Goal: Task Accomplishment & Management: Manage account settings

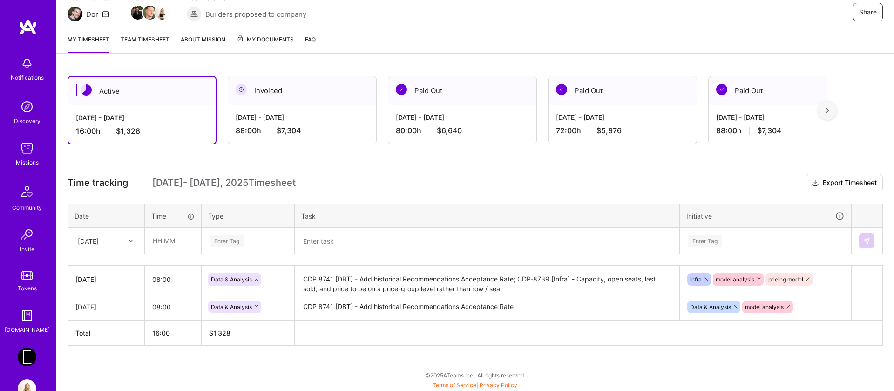
scroll to position [96, 0]
click at [115, 243] on div "[DATE]" at bounding box center [99, 239] width 52 height 15
click at [96, 302] on div "[DATE]" at bounding box center [105, 300] width 75 height 17
click at [167, 234] on input "text" at bounding box center [172, 240] width 55 height 25
type input "08:00"
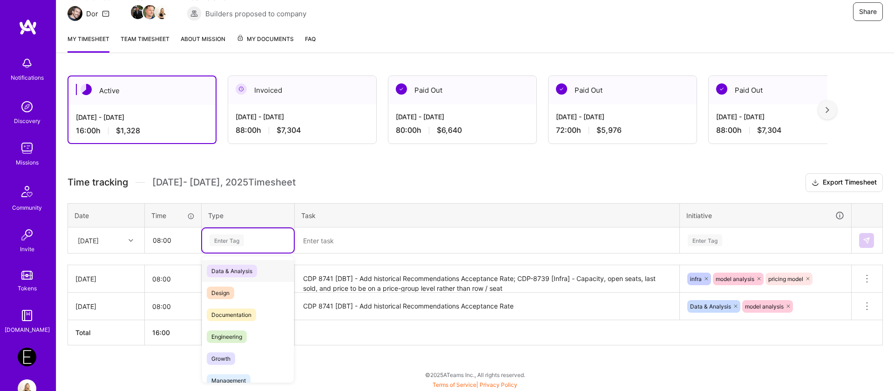
click at [237, 239] on div "Enter Tag" at bounding box center [227, 240] width 34 height 14
click at [231, 265] on span "Data & Analysis" at bounding box center [232, 271] width 50 height 13
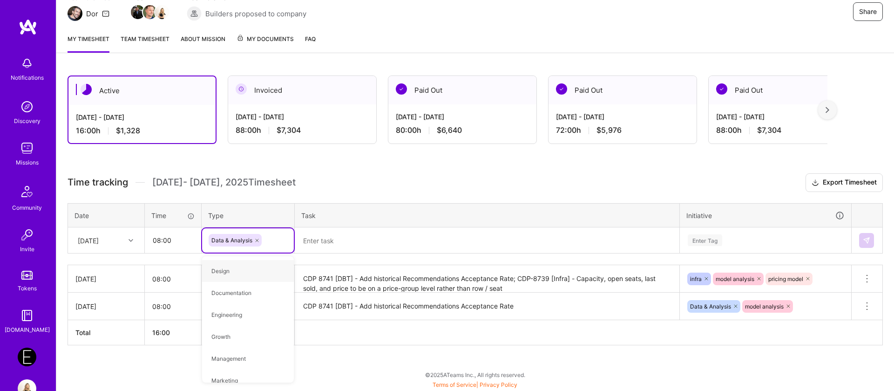
click at [366, 243] on textarea at bounding box center [487, 240] width 383 height 24
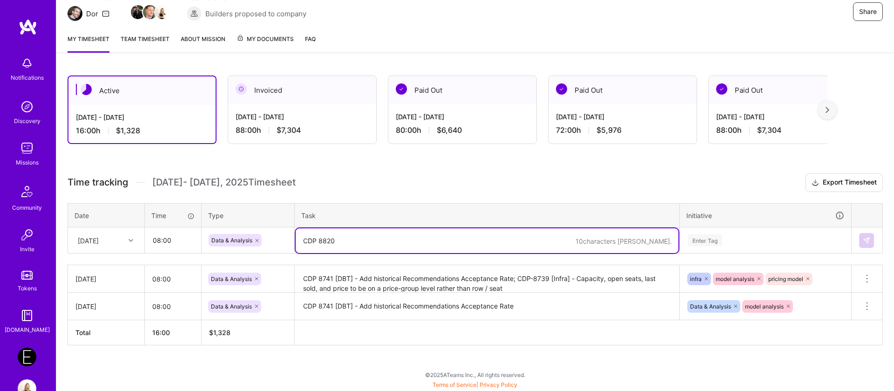
paste textarea "[Discovery] - Can we solve capacities with a dbt logic"
type textarea "CDP 8820 [Discovery] - Can we solve capacities with a dbt logic"
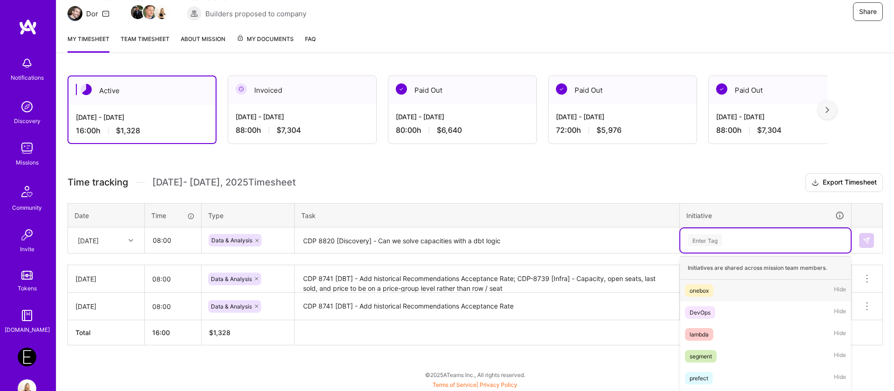
click at [695, 242] on div "option onebox focused, 1 of 64. 64 results available. Use Up and Down to choose…" at bounding box center [765, 240] width 170 height 24
type input "pric"
click at [695, 294] on div "pricing model" at bounding box center [707, 290] width 35 height 10
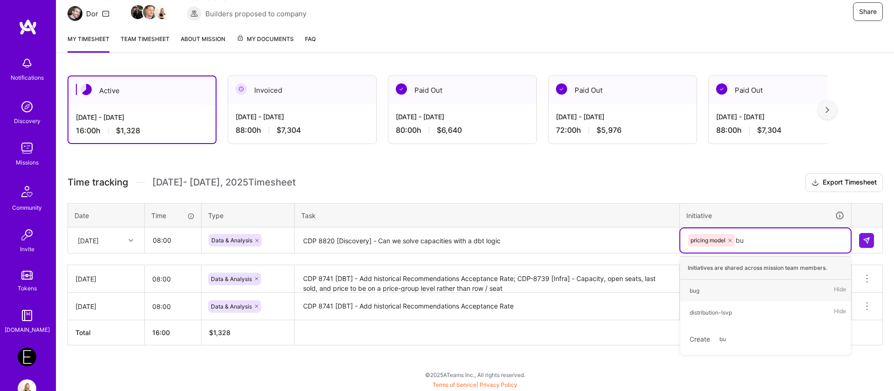
type input "bug"
click at [693, 291] on div "bug" at bounding box center [695, 290] width 10 height 10
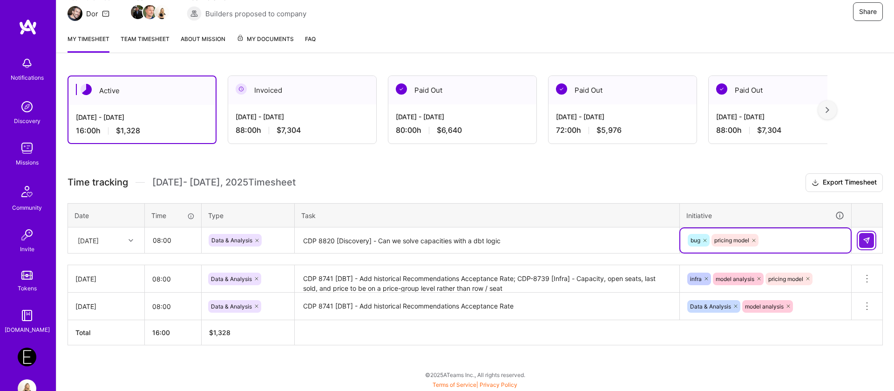
click at [864, 243] on img at bounding box center [866, 240] width 7 height 7
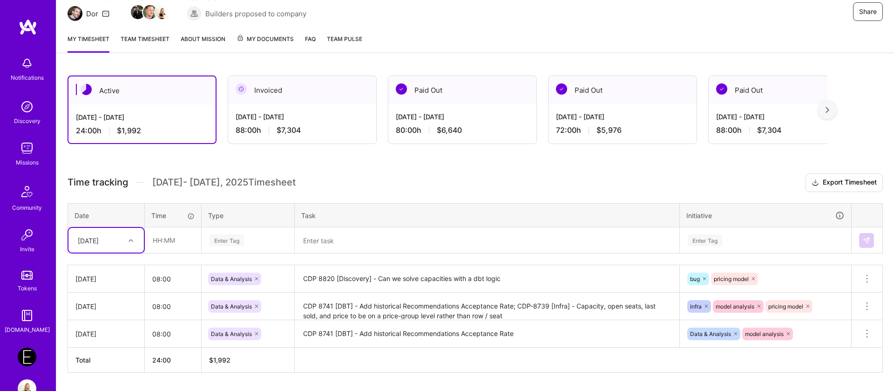
scroll to position [123, 0]
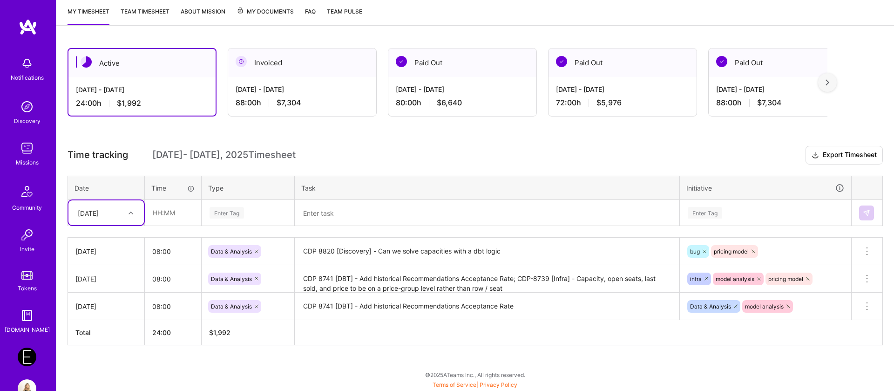
click at [99, 217] on div "[DATE]" at bounding box center [88, 213] width 21 height 10
click at [103, 305] on div "[DATE]" at bounding box center [105, 307] width 75 height 17
click at [167, 215] on input "text" at bounding box center [172, 212] width 55 height 25
type input "08:00"
click at [213, 207] on div "Enter Tag" at bounding box center [227, 212] width 34 height 14
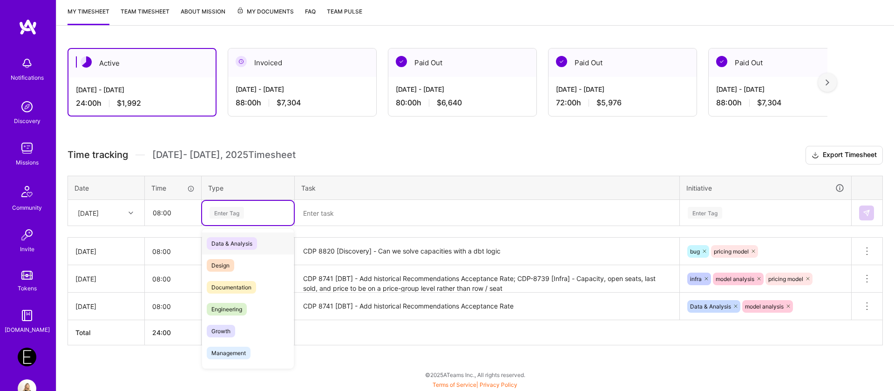
click at [225, 244] on span "Data & Analysis" at bounding box center [232, 243] width 50 height 13
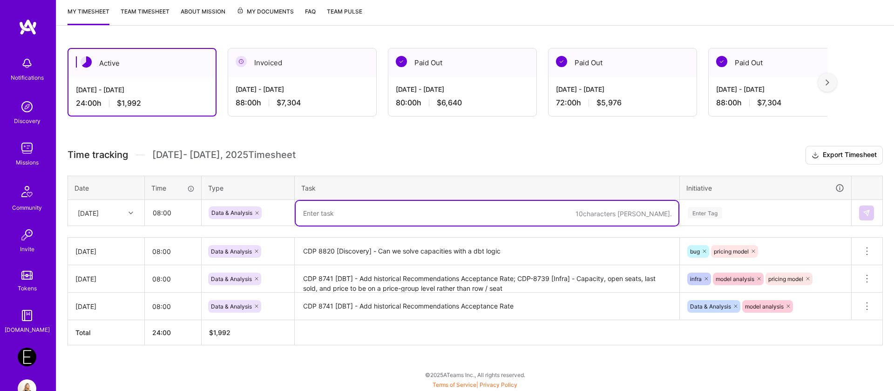
click at [307, 210] on textarea at bounding box center [487, 213] width 383 height 25
paste textarea "[Model Improvement] Adjust Scheduling predictions towards WoZ"
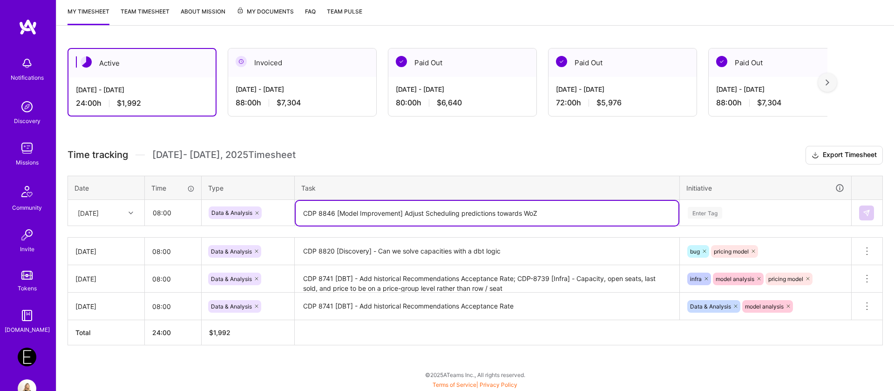
type textarea "CDP 8846 [Model Improvement] Adjust Scheduling predictions towards WoZ"
click at [720, 211] on div "Enter Tag" at bounding box center [765, 213] width 170 height 24
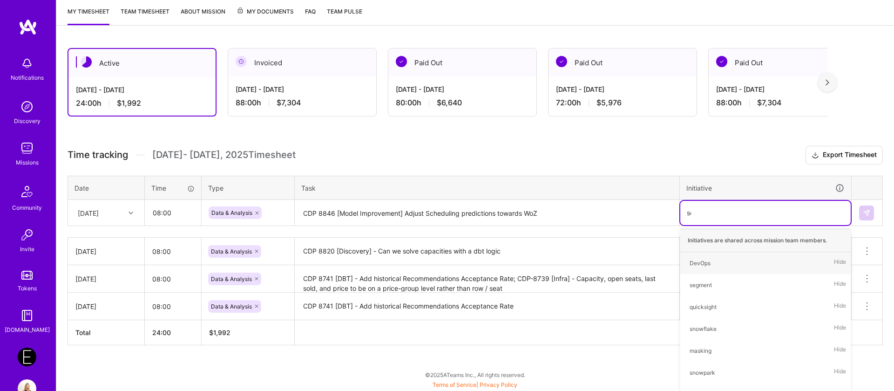
type input "sche"
click at [713, 263] on div "scheduling model" at bounding box center [713, 263] width 46 height 10
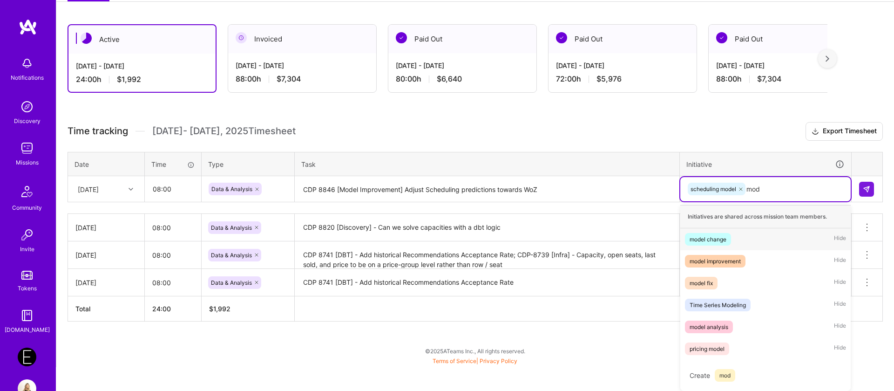
scroll to position [147, 0]
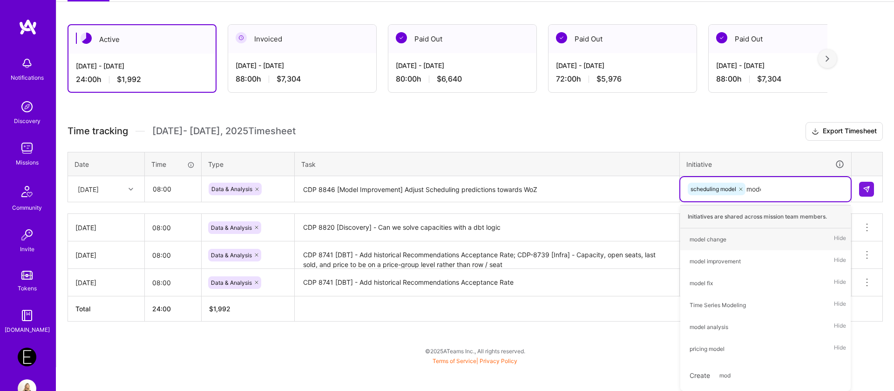
type input "model"
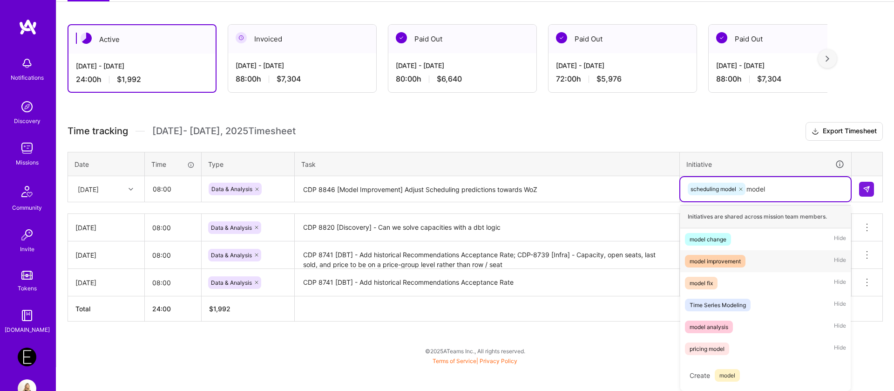
click at [729, 265] on div "model improvement" at bounding box center [715, 261] width 51 height 10
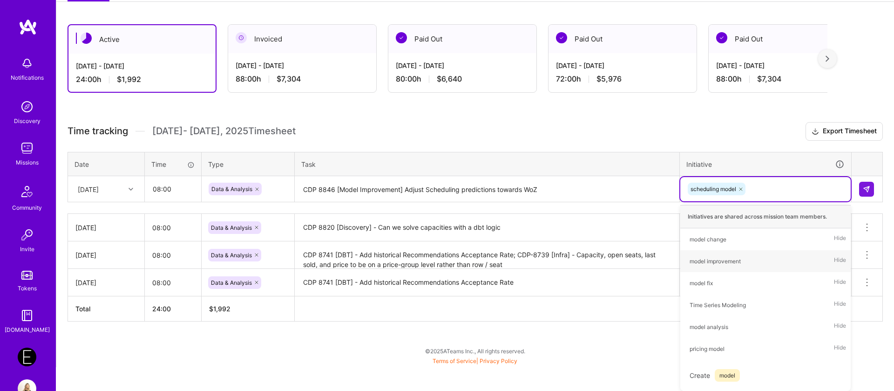
scroll to position [123, 0]
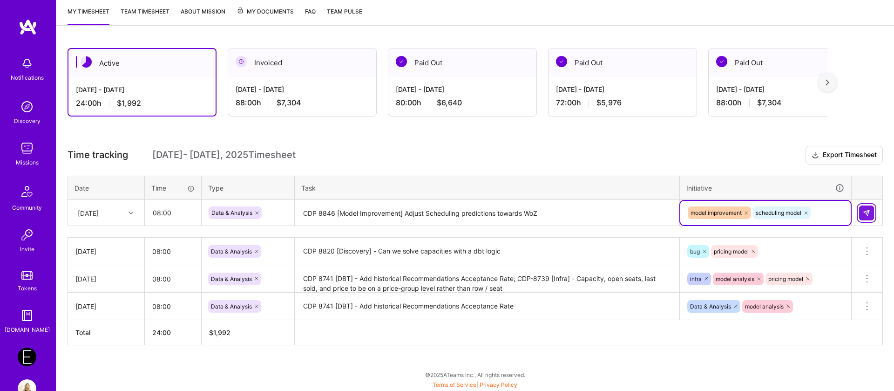
click at [863, 215] on img at bounding box center [866, 212] width 7 height 7
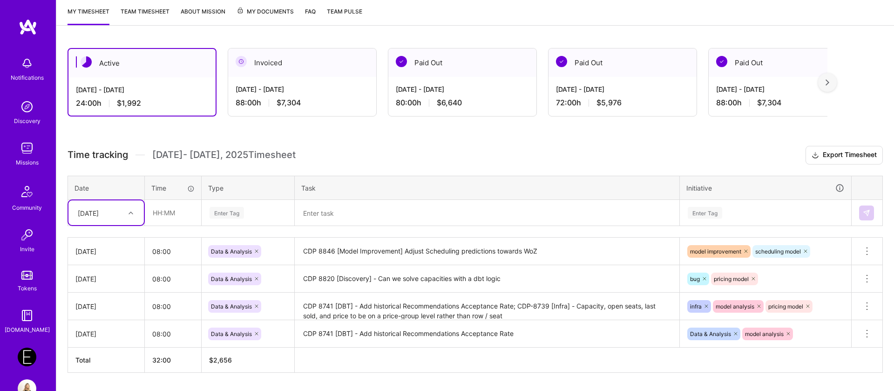
click at [140, 216] on div "[DATE]" at bounding box center [105, 212] width 75 height 25
click at [104, 326] on div "[DATE]" at bounding box center [105, 325] width 75 height 17
click at [158, 207] on input "text" at bounding box center [172, 212] width 55 height 25
type input "08:00"
click at [225, 212] on div "Enter Tag" at bounding box center [227, 212] width 34 height 14
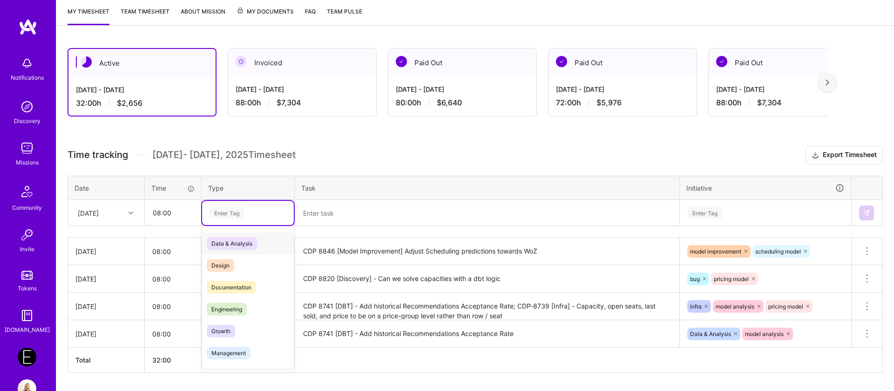
click at [227, 243] on span "Data & Analysis" at bounding box center [232, 243] width 50 height 13
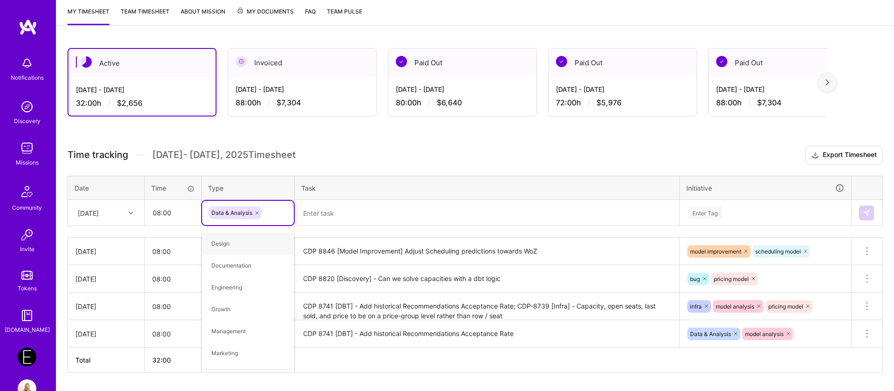
click at [337, 224] on textarea at bounding box center [487, 213] width 383 height 25
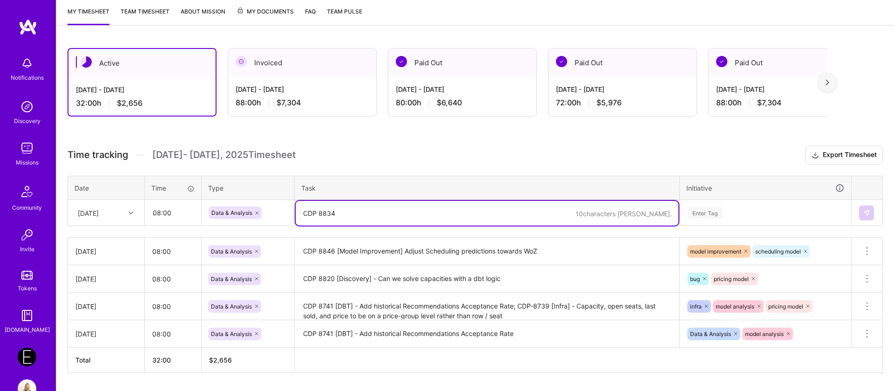
paste textarea "[Model Accuracy] - Pricing model accuracy after capacity fix"
type textarea "CDP 8834 [Model Accuracy] - Pricing model accuracy after capacity fix"
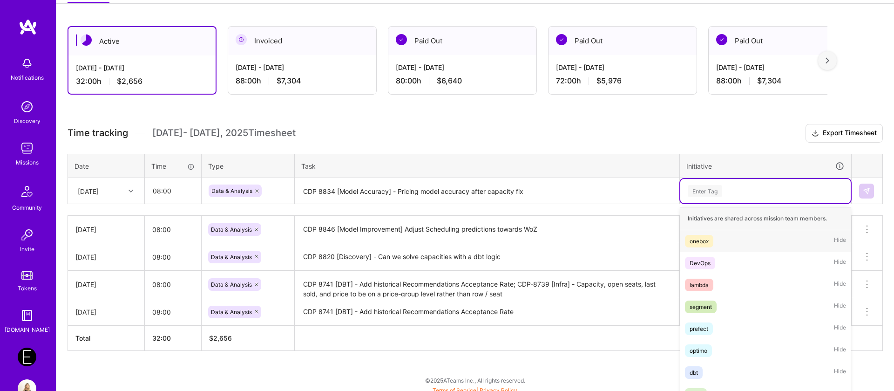
click at [701, 203] on div "option model improvement, selected. option onebox focused, 1 of 64. 64 results …" at bounding box center [765, 191] width 170 height 24
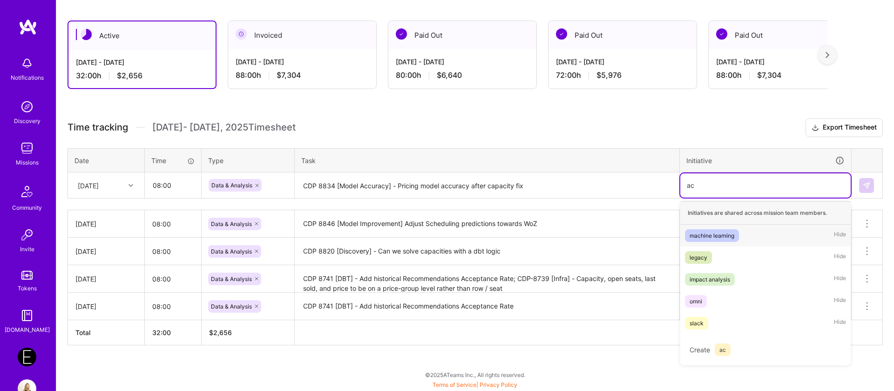
scroll to position [151, 0]
type input "a"
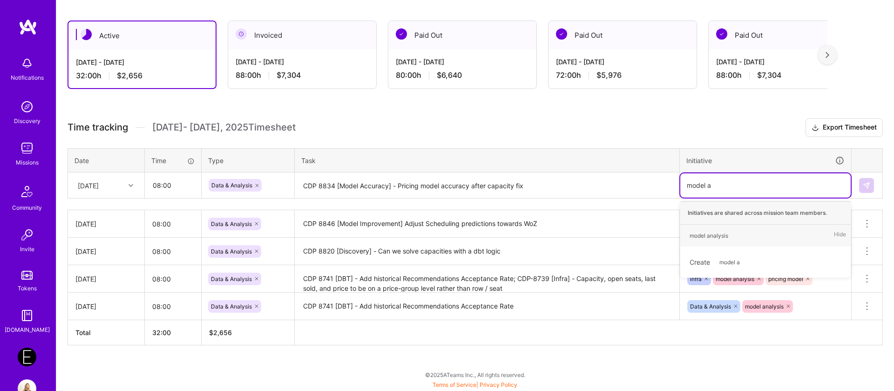
type input "model an"
click at [701, 236] on div "model analysis" at bounding box center [709, 236] width 39 height 10
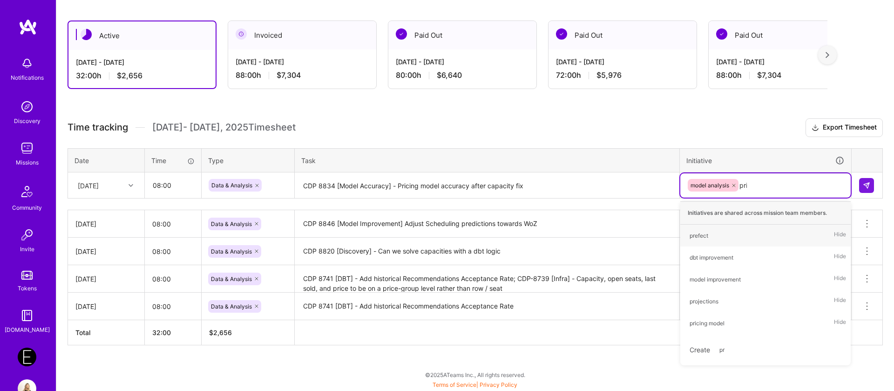
type input "pric"
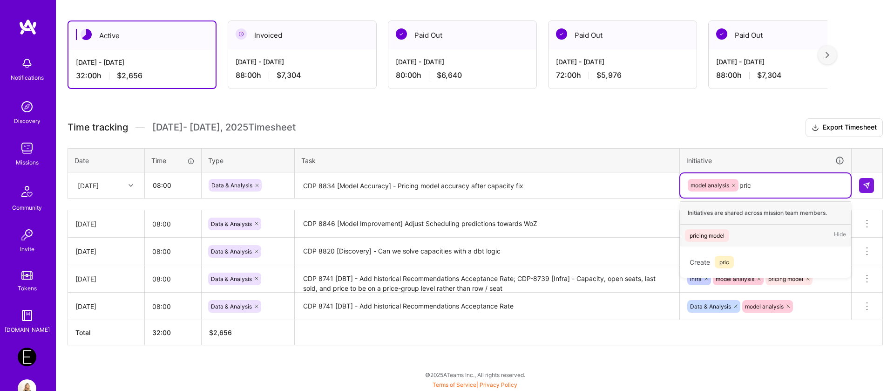
click at [706, 237] on div "pricing model" at bounding box center [707, 236] width 35 height 10
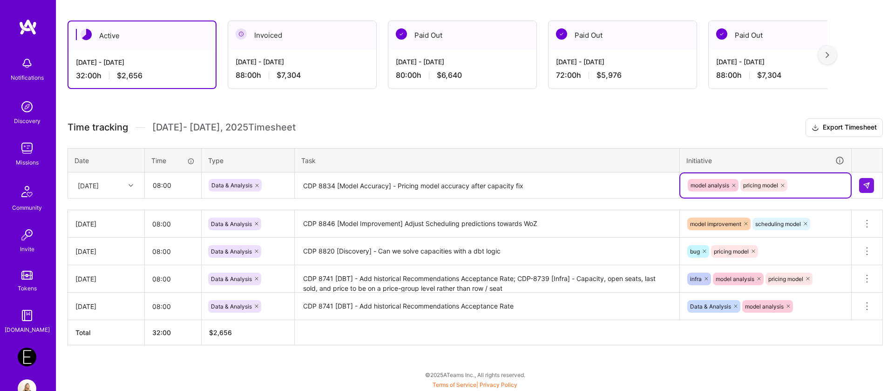
click at [577, 192] on textarea "CDP 8834 [Model Accuracy] - Pricing model accuracy after capacity fix" at bounding box center [487, 185] width 383 height 25
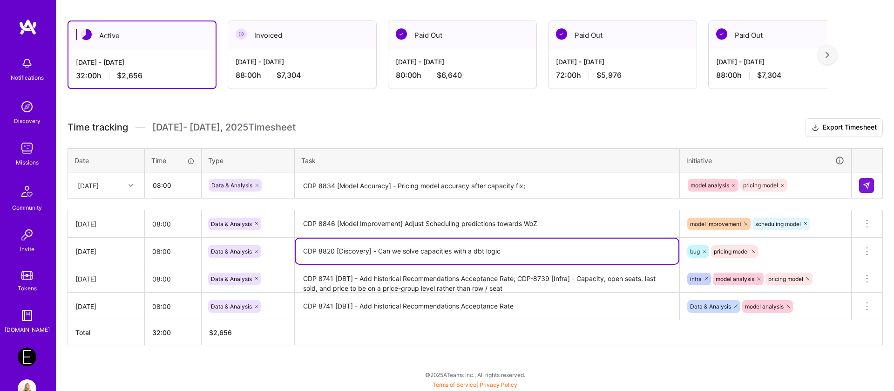
drag, startPoint x: 516, startPoint y: 262, endPoint x: 305, endPoint y: 251, distance: 210.8
click at [305, 251] on textarea "CDP 8820 [Discovery] - Can we solve capacities with a dbt logic" at bounding box center [487, 250] width 383 height 25
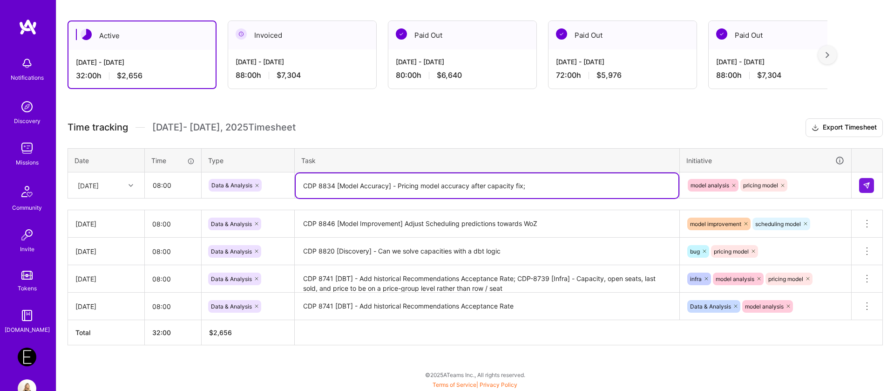
click at [554, 188] on textarea "CDP 8834 [Model Accuracy] - Pricing model accuracy after capacity fix;" at bounding box center [487, 185] width 383 height 25
paste textarea "CDP 8820 [Discovery] - Can we solve capacities with a dbt logic"
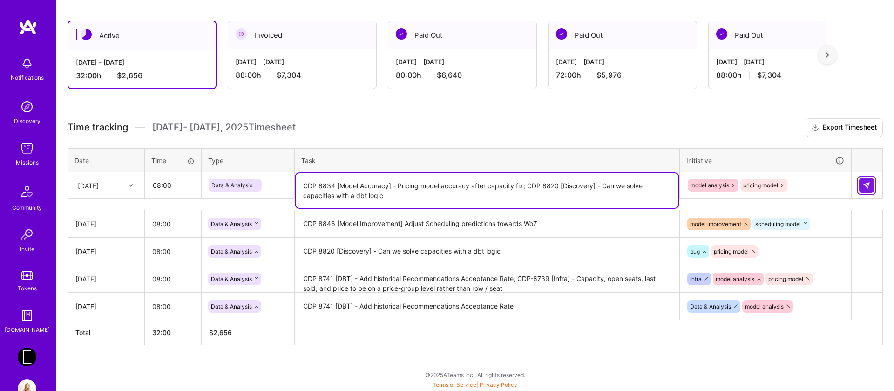
type textarea "CDP 8834 [Model Accuracy] - Pricing model accuracy after capacity fix; CDP 8820…"
click at [862, 180] on button at bounding box center [866, 185] width 15 height 15
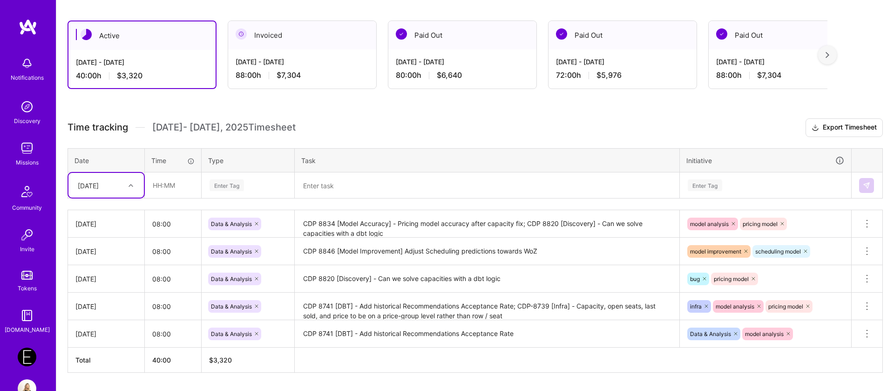
click at [134, 183] on div at bounding box center [132, 185] width 14 height 12
click at [102, 316] on div "[DATE]" at bounding box center [105, 314] width 75 height 17
click at [177, 185] on input "text" at bounding box center [172, 185] width 55 height 25
type input "08:00"
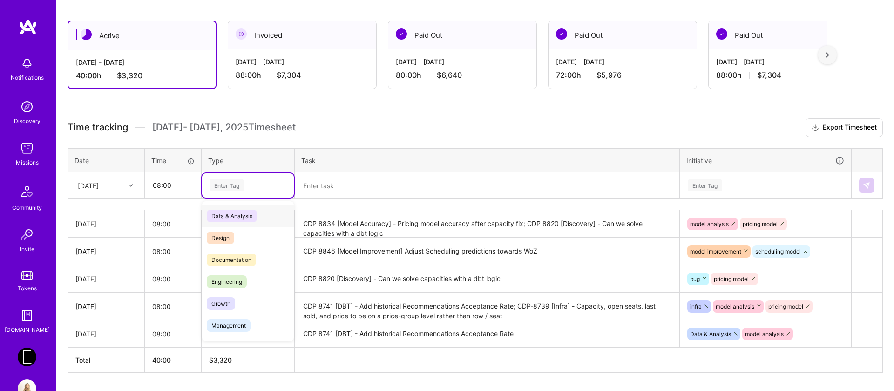
click at [221, 185] on div "Enter Tag" at bounding box center [227, 185] width 34 height 14
click at [225, 212] on span "Data & Analysis" at bounding box center [232, 216] width 50 height 13
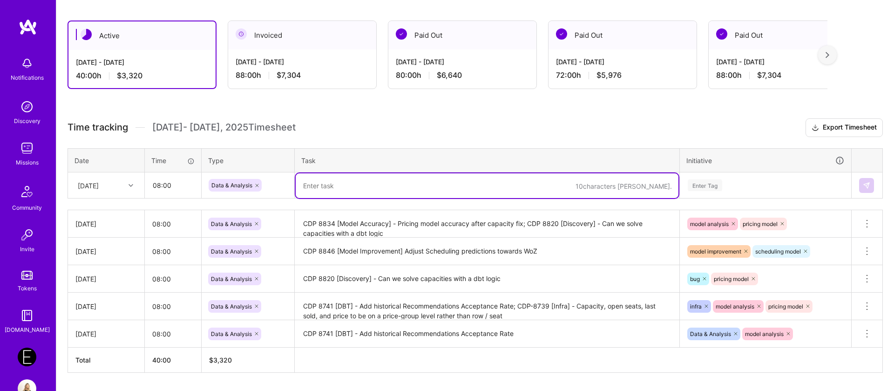
click at [339, 182] on textarea at bounding box center [487, 185] width 383 height 25
paste textarea "[Model-Refinement] Add Features to Scheduling 2026 V1.2"
type textarea "CDP 8634 [Model-Refinement] Add Features to Scheduling 2026 V1.2"
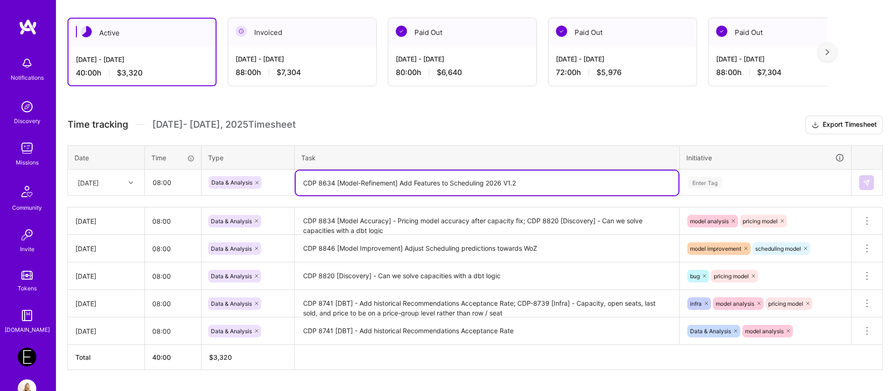
click at [708, 184] on div "Enter Tag" at bounding box center [705, 182] width 34 height 14
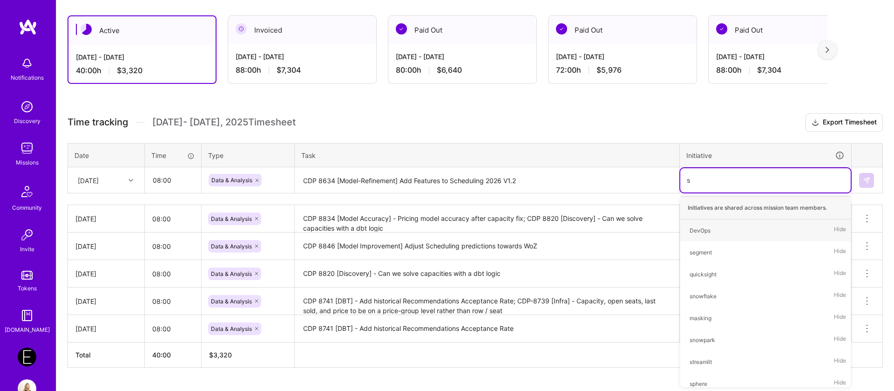
type input "sc"
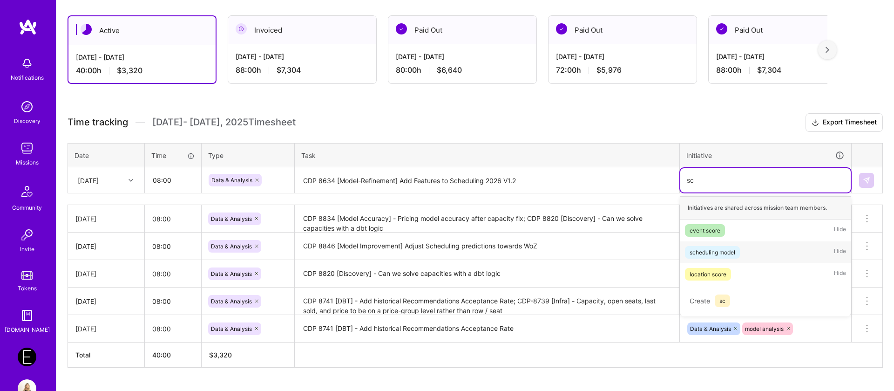
click at [719, 248] on div "scheduling model" at bounding box center [713, 252] width 46 height 10
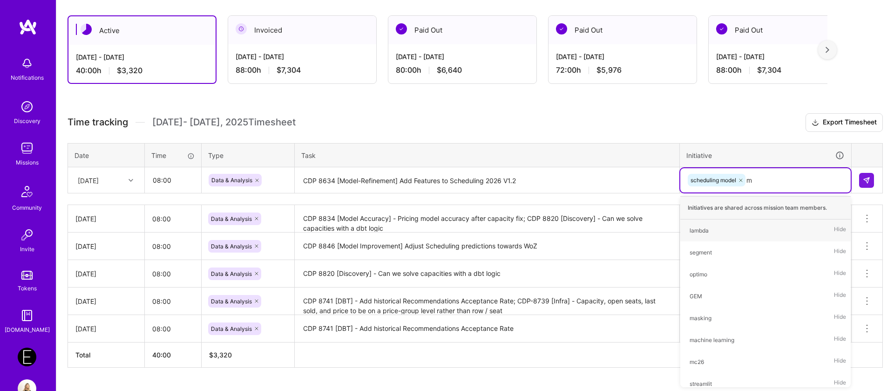
type input "mo"
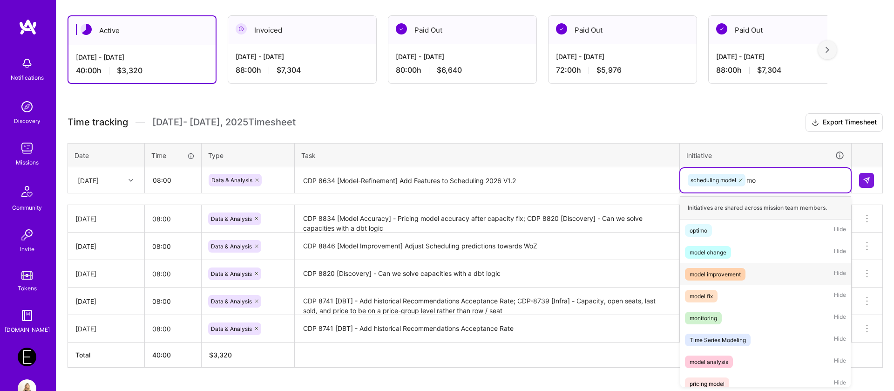
click at [729, 271] on div "model improvement" at bounding box center [715, 274] width 51 height 10
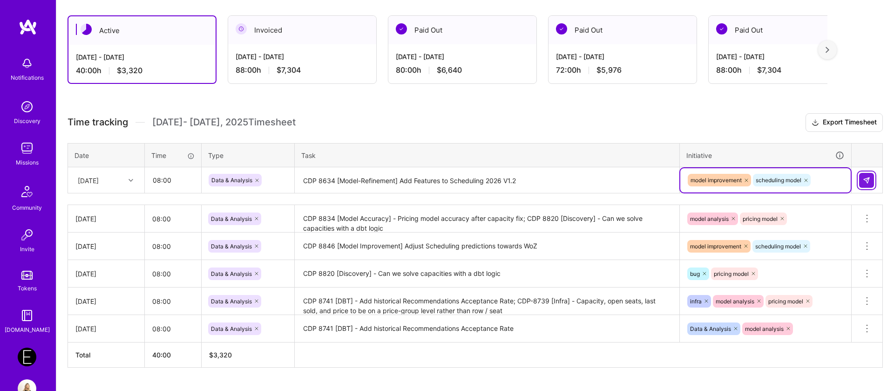
click at [873, 179] on button at bounding box center [866, 180] width 15 height 15
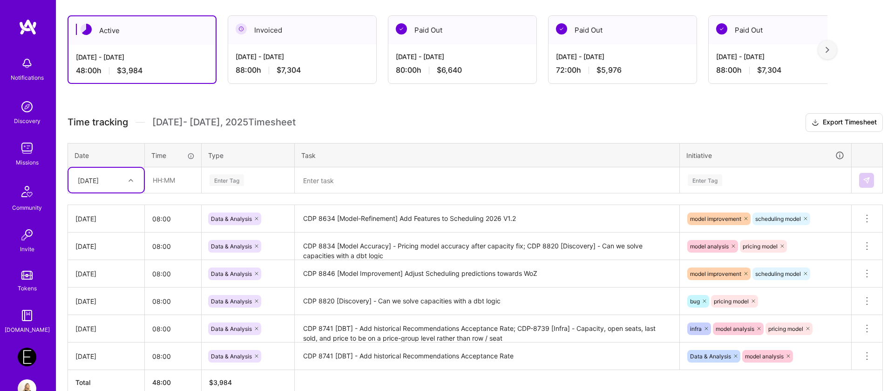
scroll to position [206, 0]
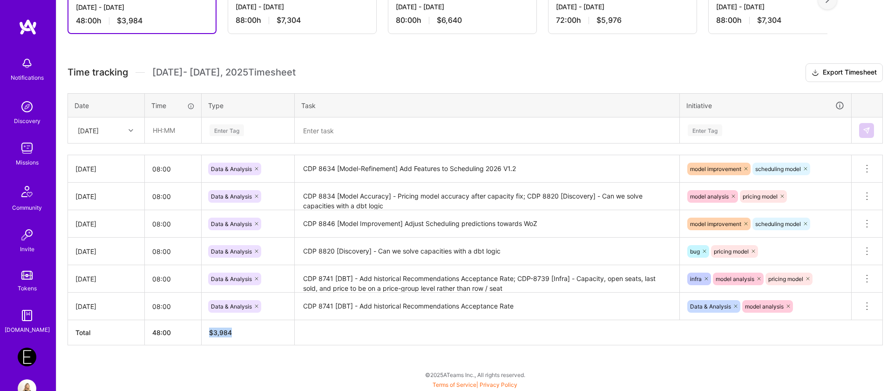
drag, startPoint x: 239, startPoint y: 331, endPoint x: 209, endPoint y: 331, distance: 30.7
click at [209, 331] on th "$ 3,984" at bounding box center [248, 332] width 93 height 25
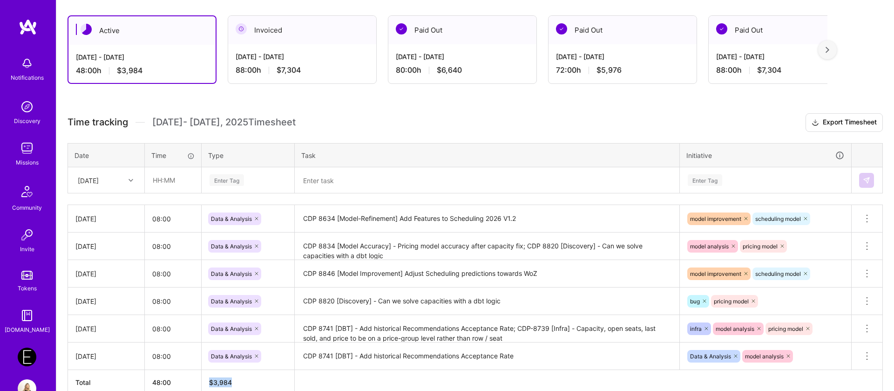
scroll to position [156, 0]
click at [20, 269] on link "Tokens" at bounding box center [27, 280] width 58 height 26
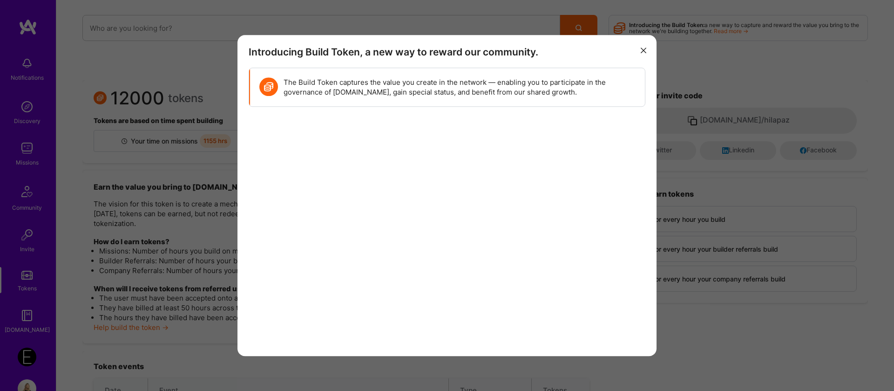
click at [646, 49] on button "modal" at bounding box center [643, 49] width 11 height 15
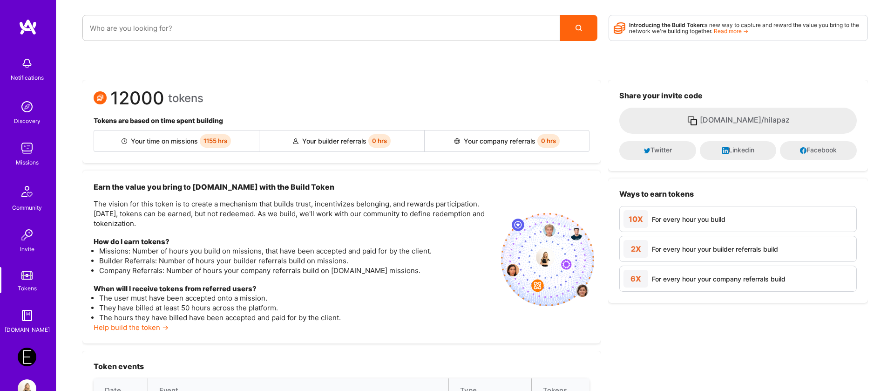
click at [212, 142] on span "1155 hrs" at bounding box center [215, 141] width 31 height 14
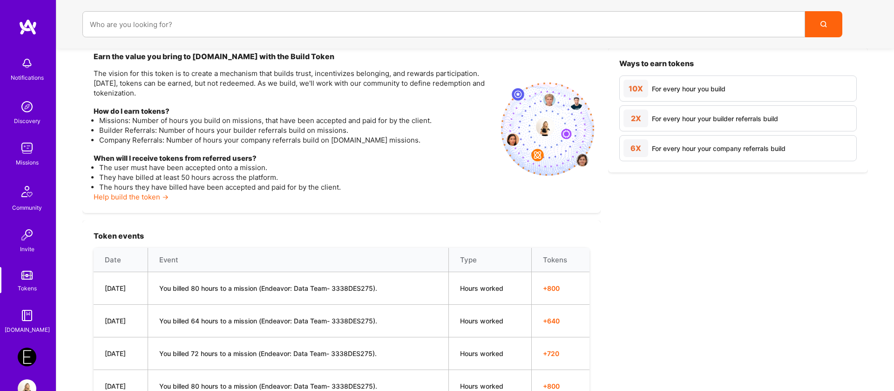
scroll to position [49, 0]
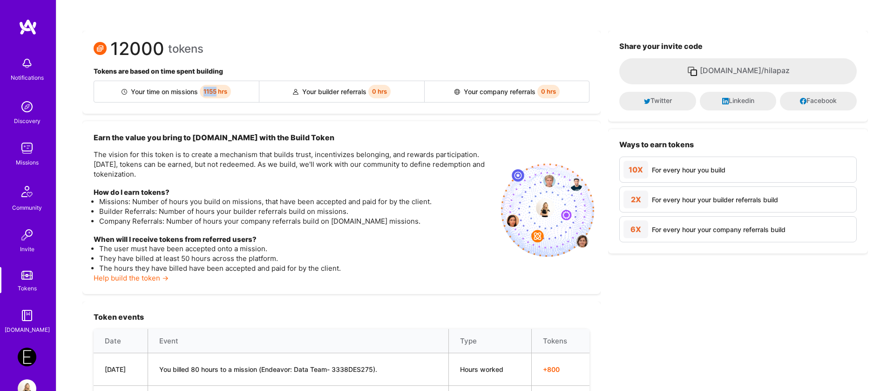
click at [18, 156] on img at bounding box center [27, 148] width 19 height 19
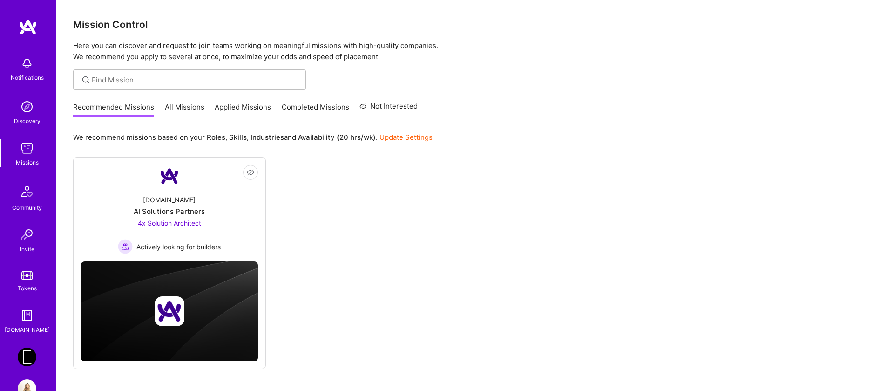
click at [251, 111] on link "Applied Missions" at bounding box center [243, 109] width 56 height 15
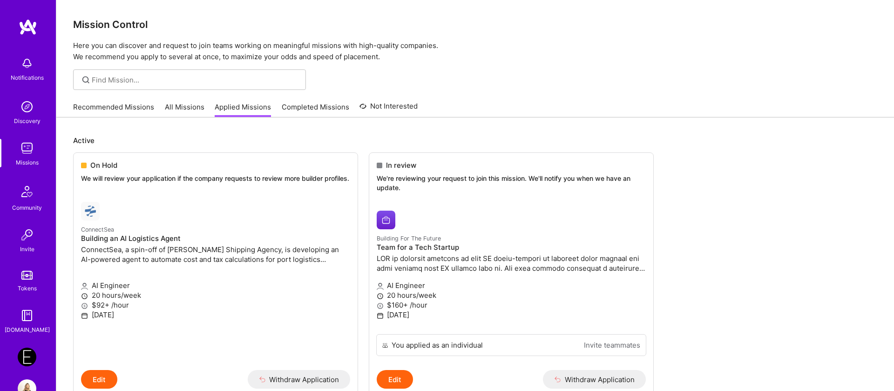
click at [102, 108] on link "Recommended Missions" at bounding box center [113, 109] width 81 height 15
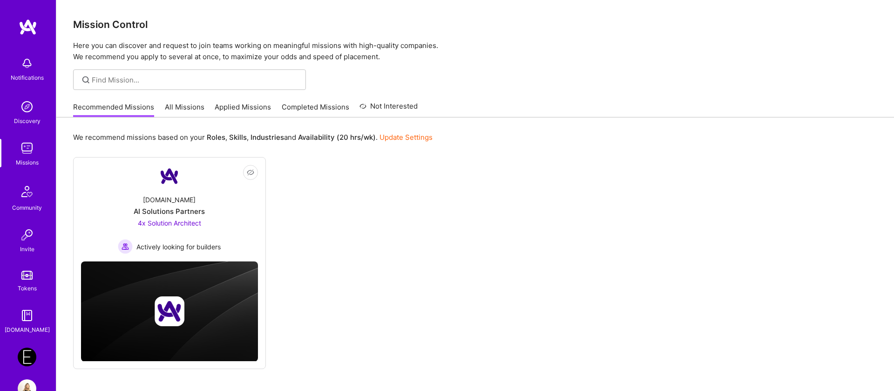
click at [177, 108] on link "All Missions" at bounding box center [185, 109] width 40 height 15
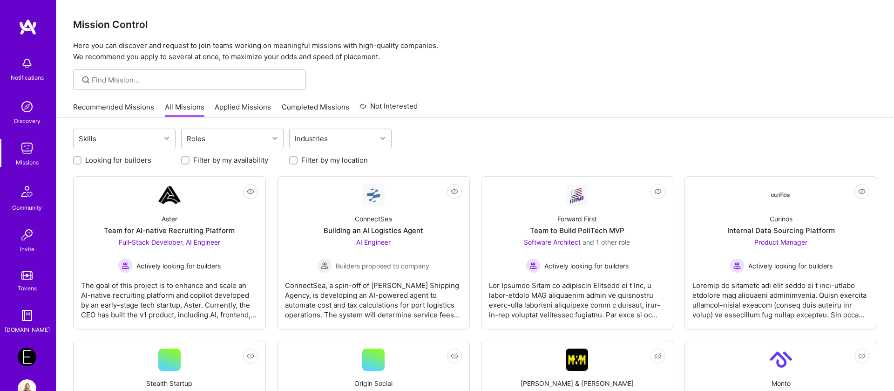
click at [108, 164] on label "Looking for builders" at bounding box center [118, 160] width 66 height 10
click at [81, 164] on input "Looking for builders" at bounding box center [78, 160] width 7 height 7
checkbox input "true"
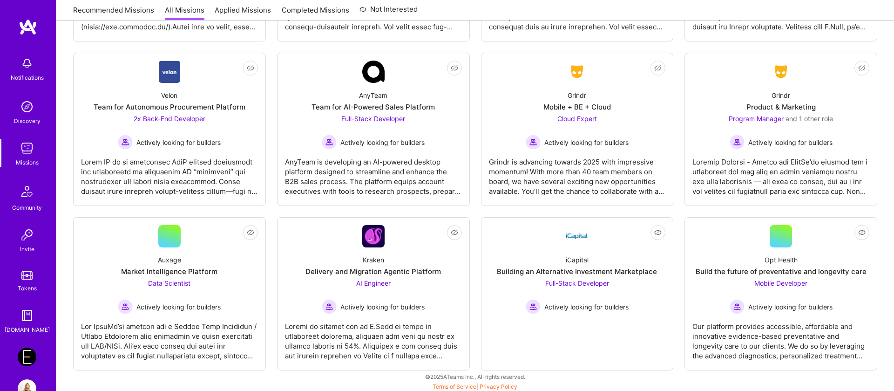
scroll to position [802, 0]
